Goal: Use online tool/utility: Utilize a website feature to perform a specific function

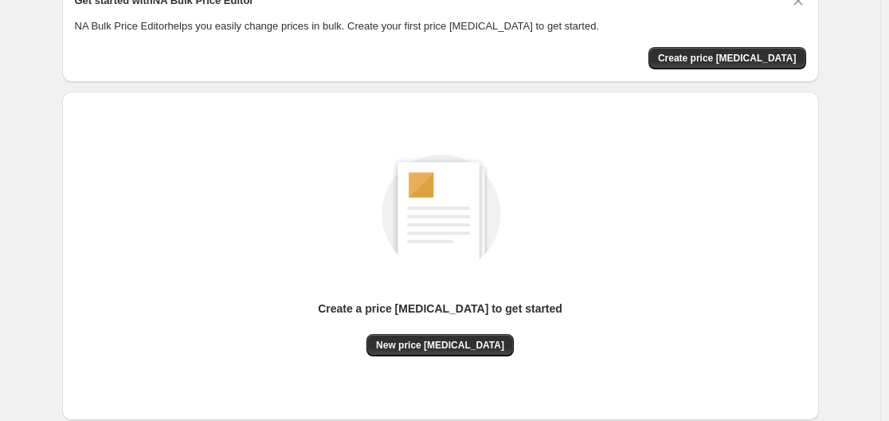
scroll to position [176, 0]
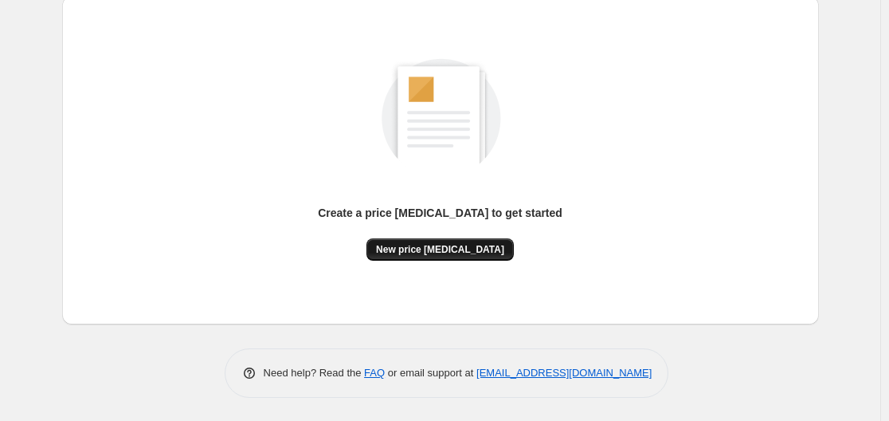
click at [434, 246] on span "New price [MEDICAL_DATA]" at bounding box center [440, 249] width 128 height 13
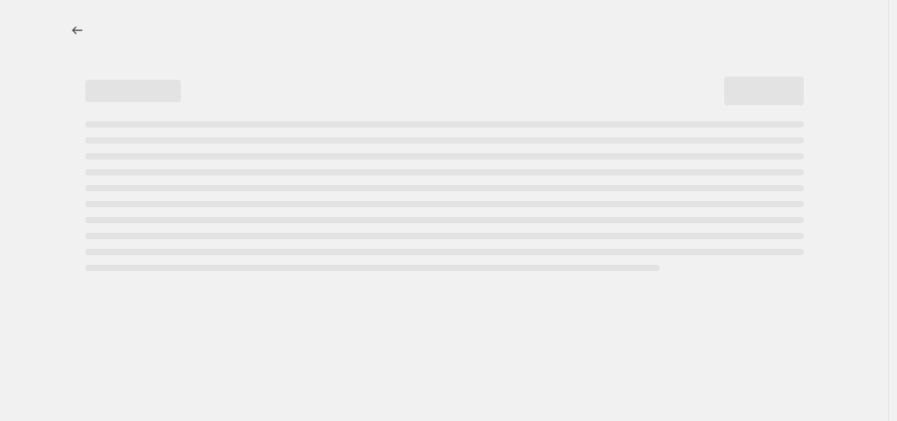
select select "percentage"
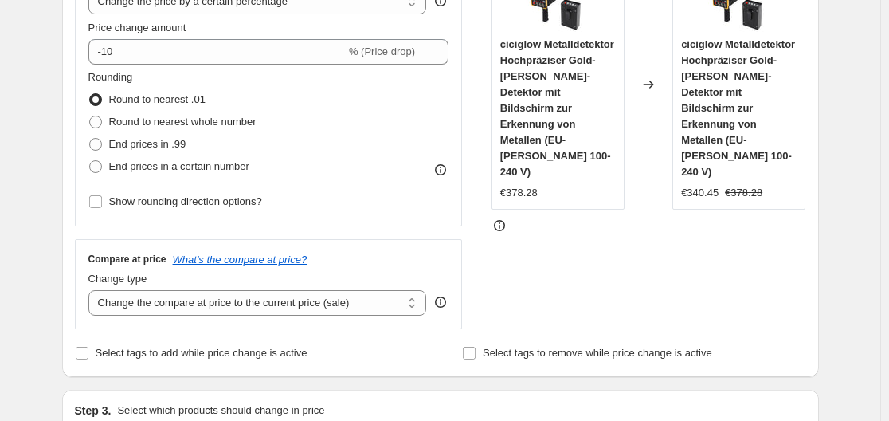
scroll to position [319, 0]
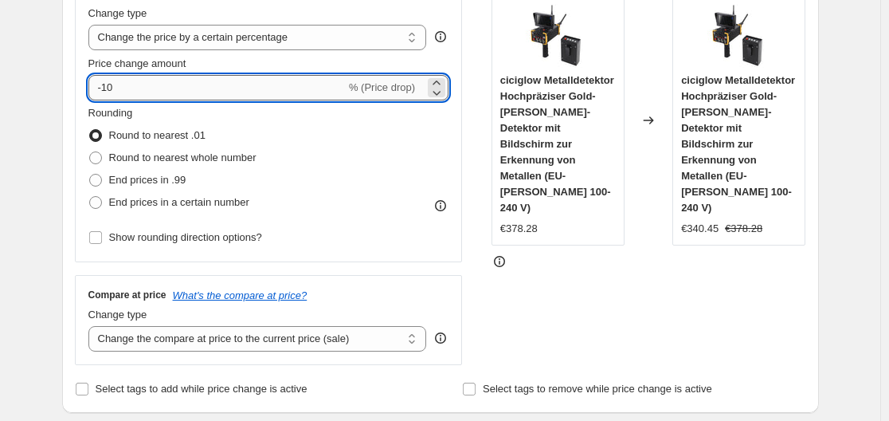
click at [164, 84] on input "-10" at bounding box center [216, 88] width 257 height 26
type input "-1"
type input "-35"
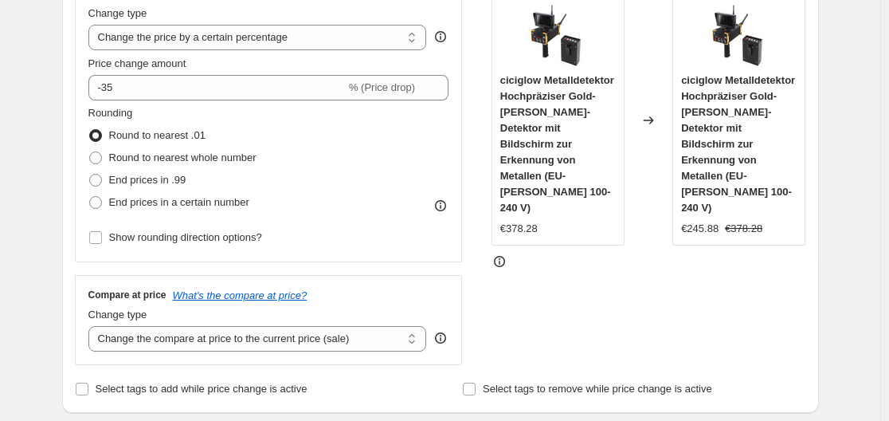
drag, startPoint x: 37, startPoint y: 84, endPoint x: 69, endPoint y: 88, distance: 32.9
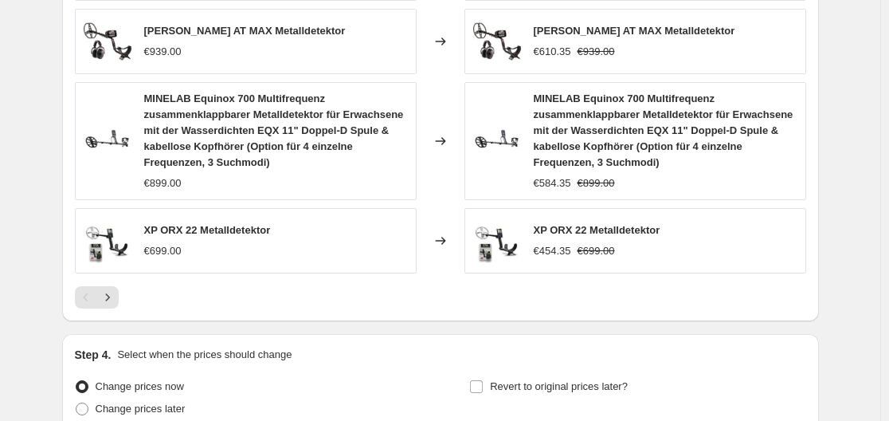
scroll to position [1284, 0]
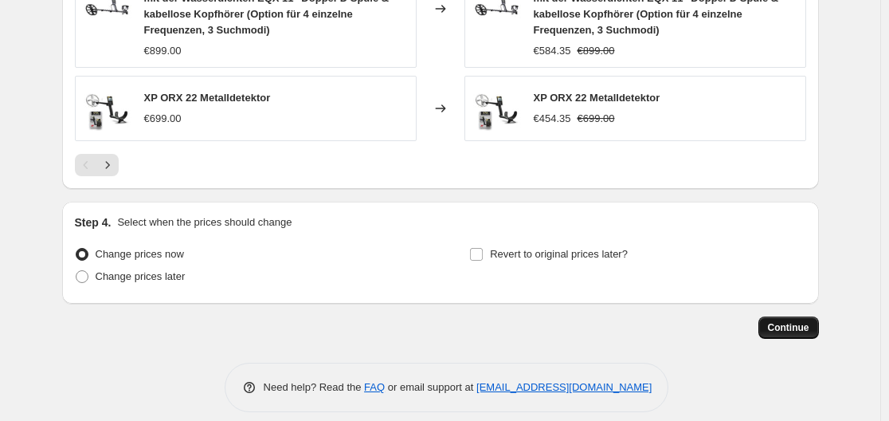
click at [792, 321] on span "Continue" at bounding box center [788, 327] width 41 height 13
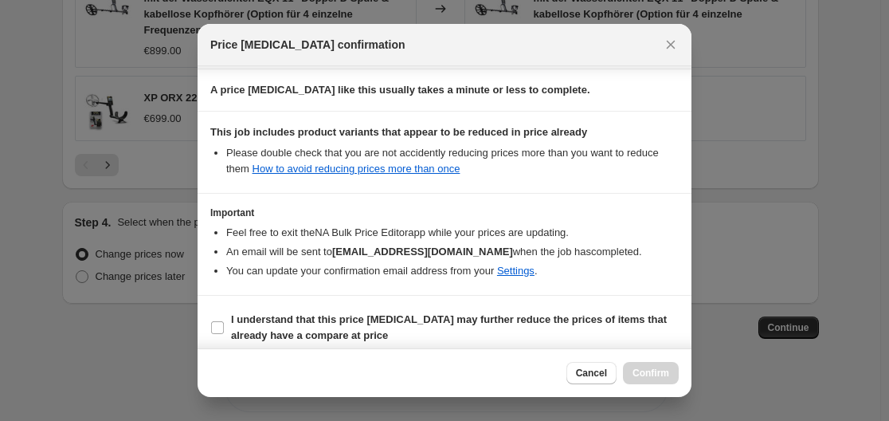
scroll to position [250, 0]
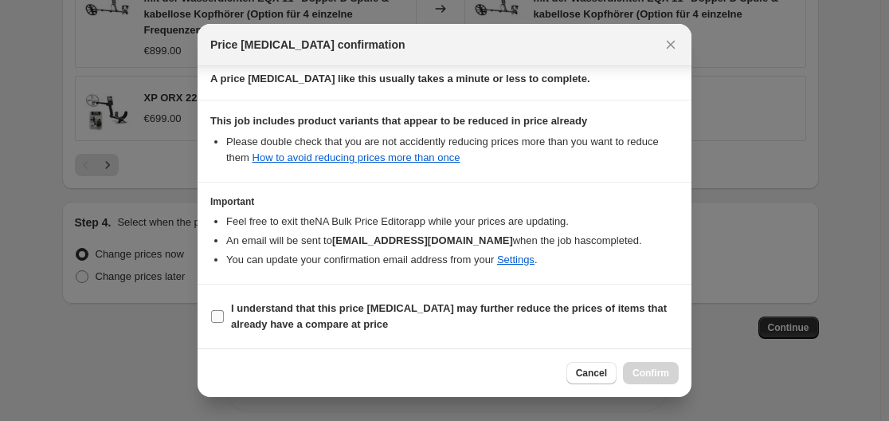
click at [217, 315] on input "I understand that this price [MEDICAL_DATA] may further reduce the prices of it…" at bounding box center [217, 316] width 13 height 13
checkbox input "true"
click at [648, 372] on span "Confirm" at bounding box center [651, 373] width 37 height 13
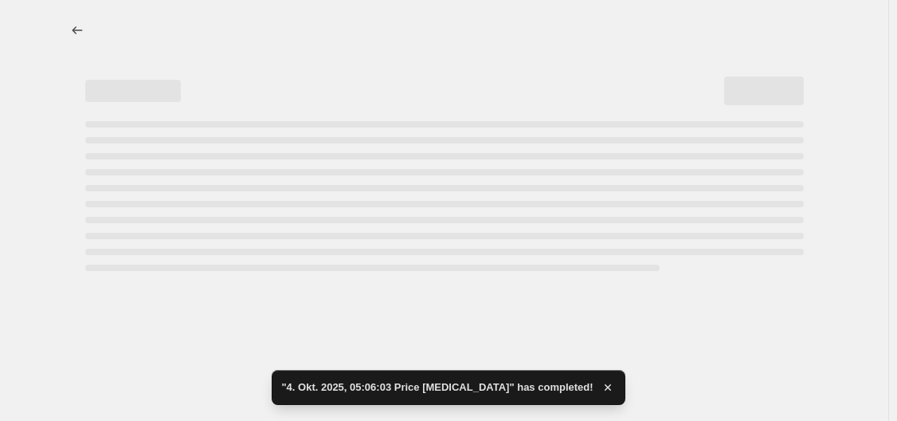
select select "percentage"
